Goal: Task Accomplishment & Management: Manage account settings

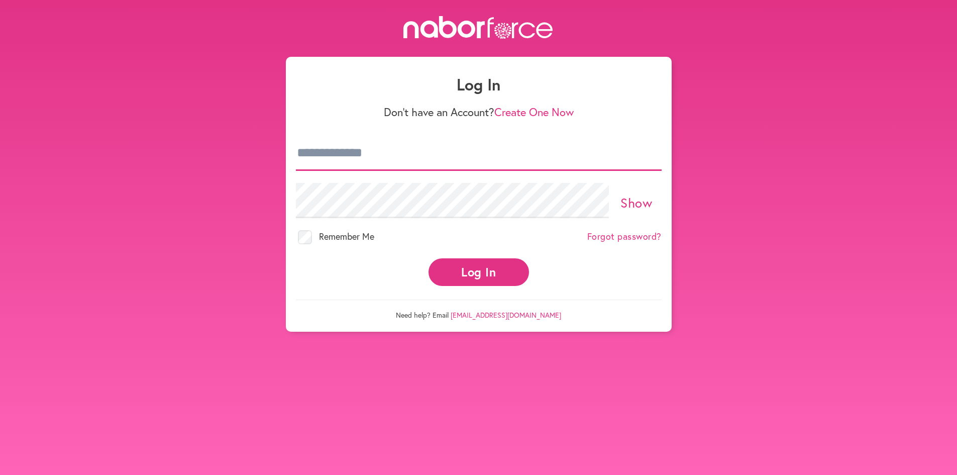
drag, startPoint x: 357, startPoint y: 157, endPoint x: 357, endPoint y: 152, distance: 5.0
click at [357, 157] on input "email" at bounding box center [479, 153] width 366 height 35
type input "**********"
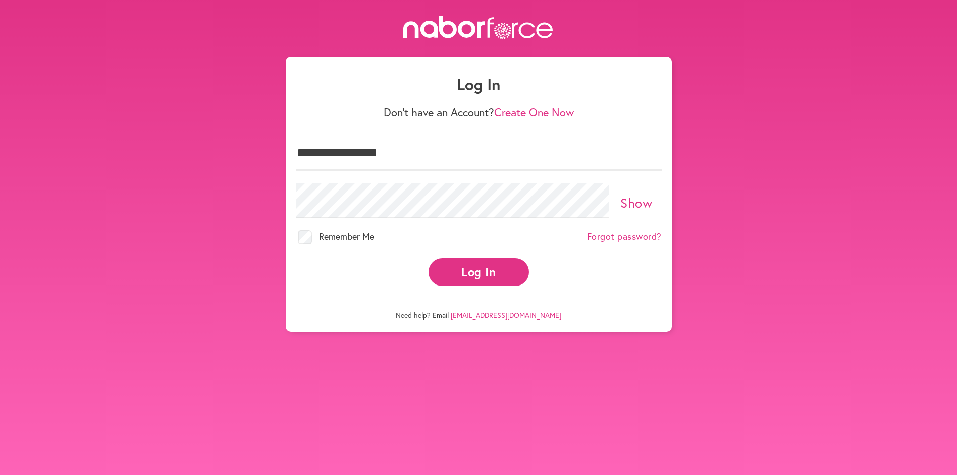
click at [487, 282] on button "Log In" at bounding box center [478, 272] width 100 height 28
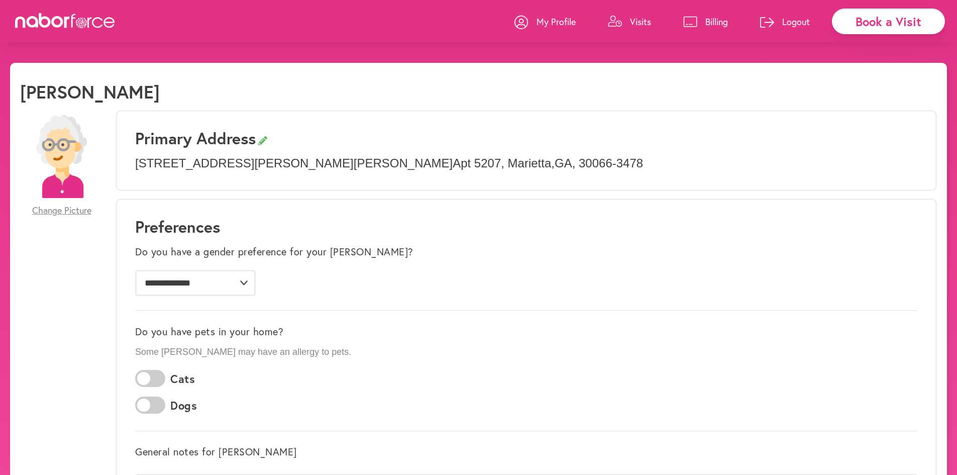
click at [796, 25] on p "Logout" at bounding box center [796, 22] width 28 height 12
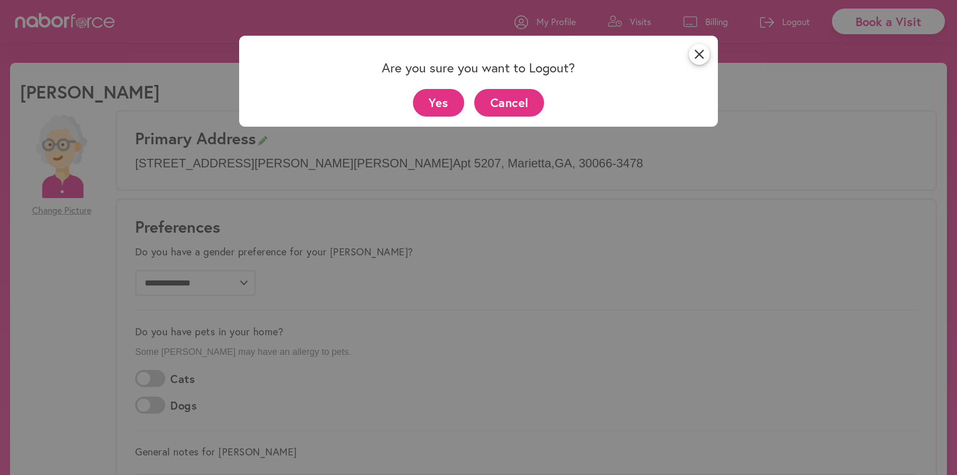
click at [440, 100] on button "Yes" at bounding box center [439, 103] width 52 height 28
